Goal: Navigation & Orientation: Find specific page/section

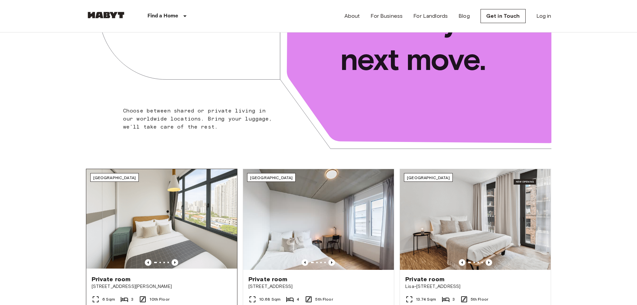
scroll to position [201, 0]
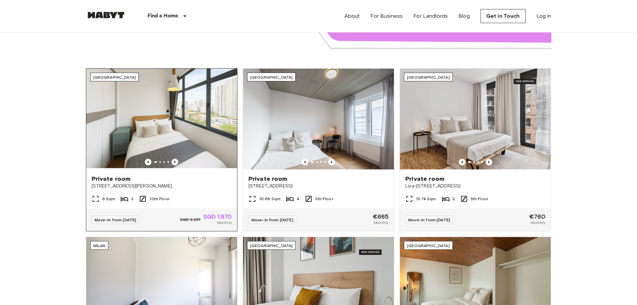
click at [184, 159] on div at bounding box center [161, 162] width 151 height 7
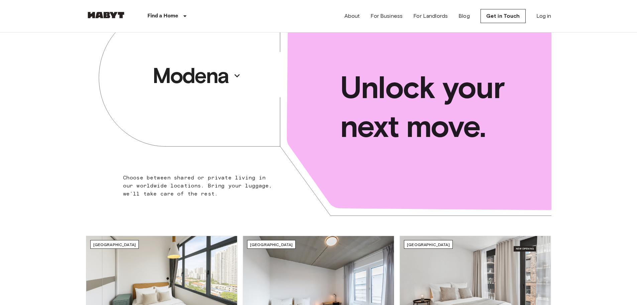
scroll to position [0, 0]
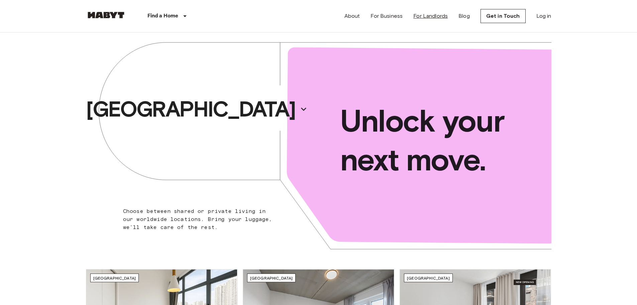
click at [430, 17] on link "For Landlords" at bounding box center [430, 16] width 34 height 8
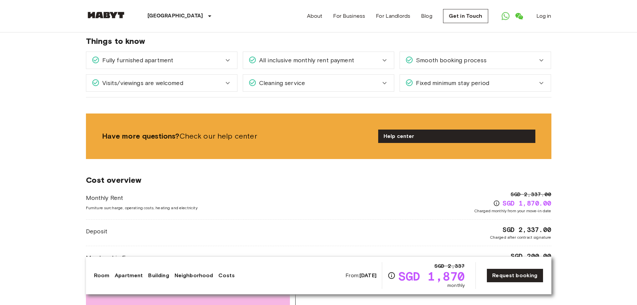
scroll to position [592, 0]
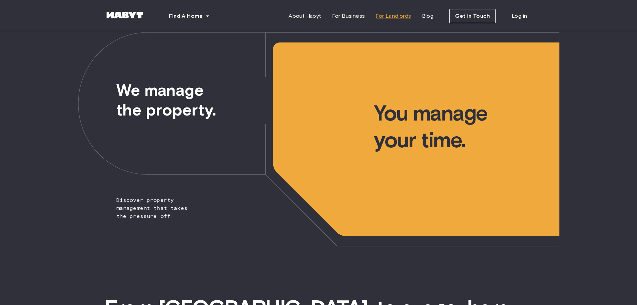
click at [396, 17] on span "For Landlords" at bounding box center [393, 16] width 35 height 8
click at [400, 15] on span "For Landlords" at bounding box center [393, 16] width 35 height 8
click at [366, 12] on link "For Business" at bounding box center [349, 15] width 44 height 13
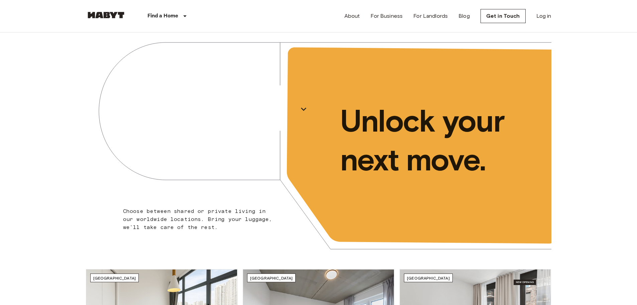
click at [451, 14] on div "About For Business For Landlords Blog Get in Touch Log in" at bounding box center [448, 16] width 207 height 32
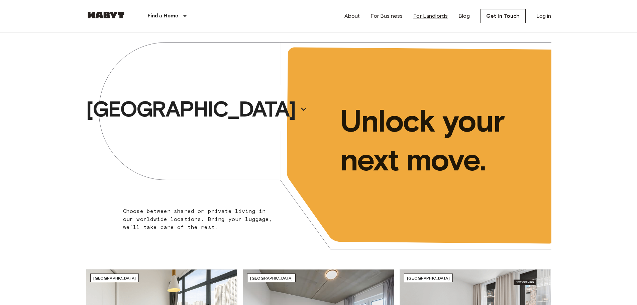
click at [437, 19] on link "For Landlords" at bounding box center [430, 16] width 34 height 8
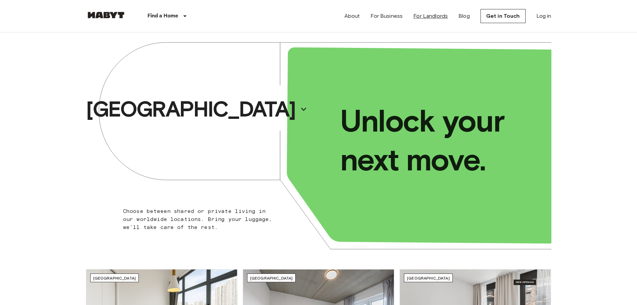
click at [435, 18] on link "For Landlords" at bounding box center [430, 16] width 34 height 8
